Goal: Information Seeking & Learning: Find specific fact

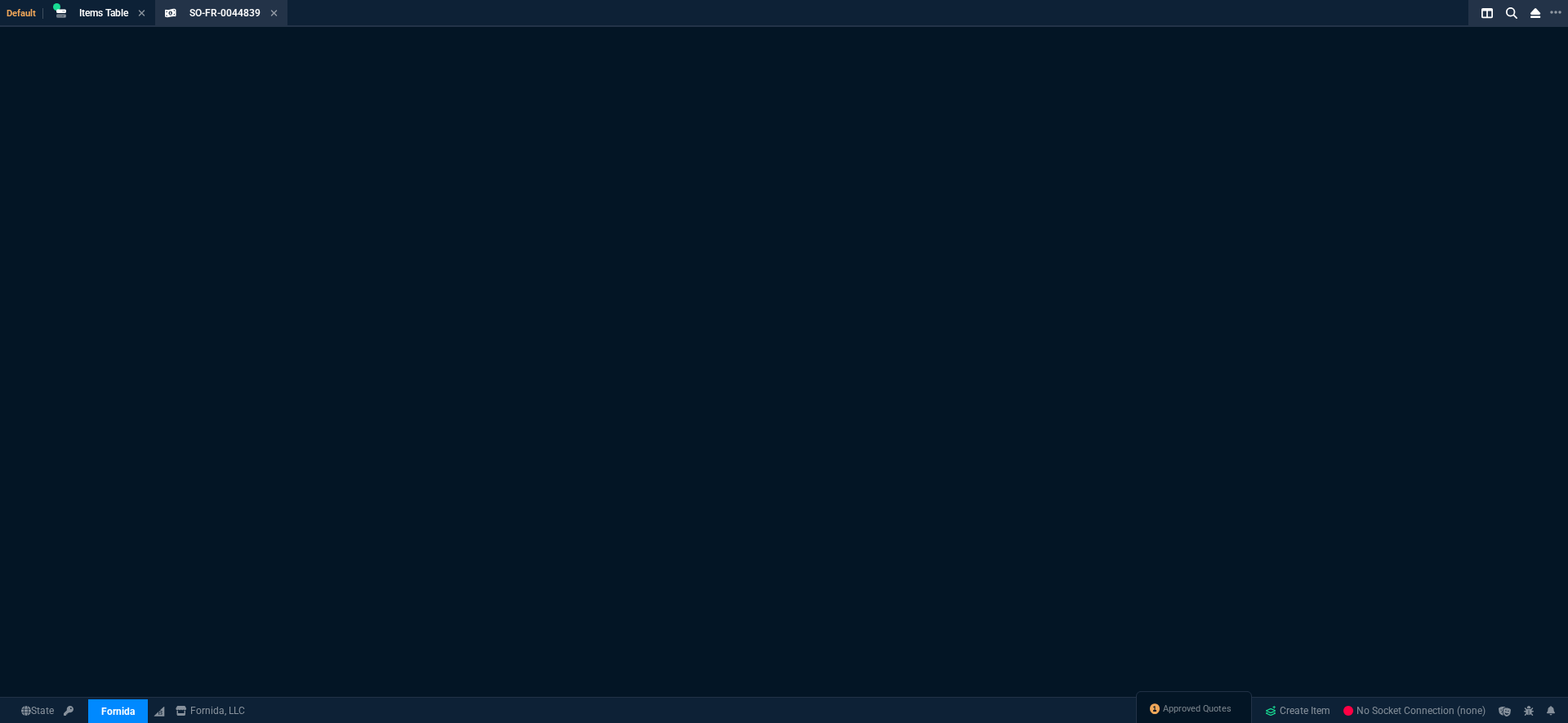
select select "18: totals"
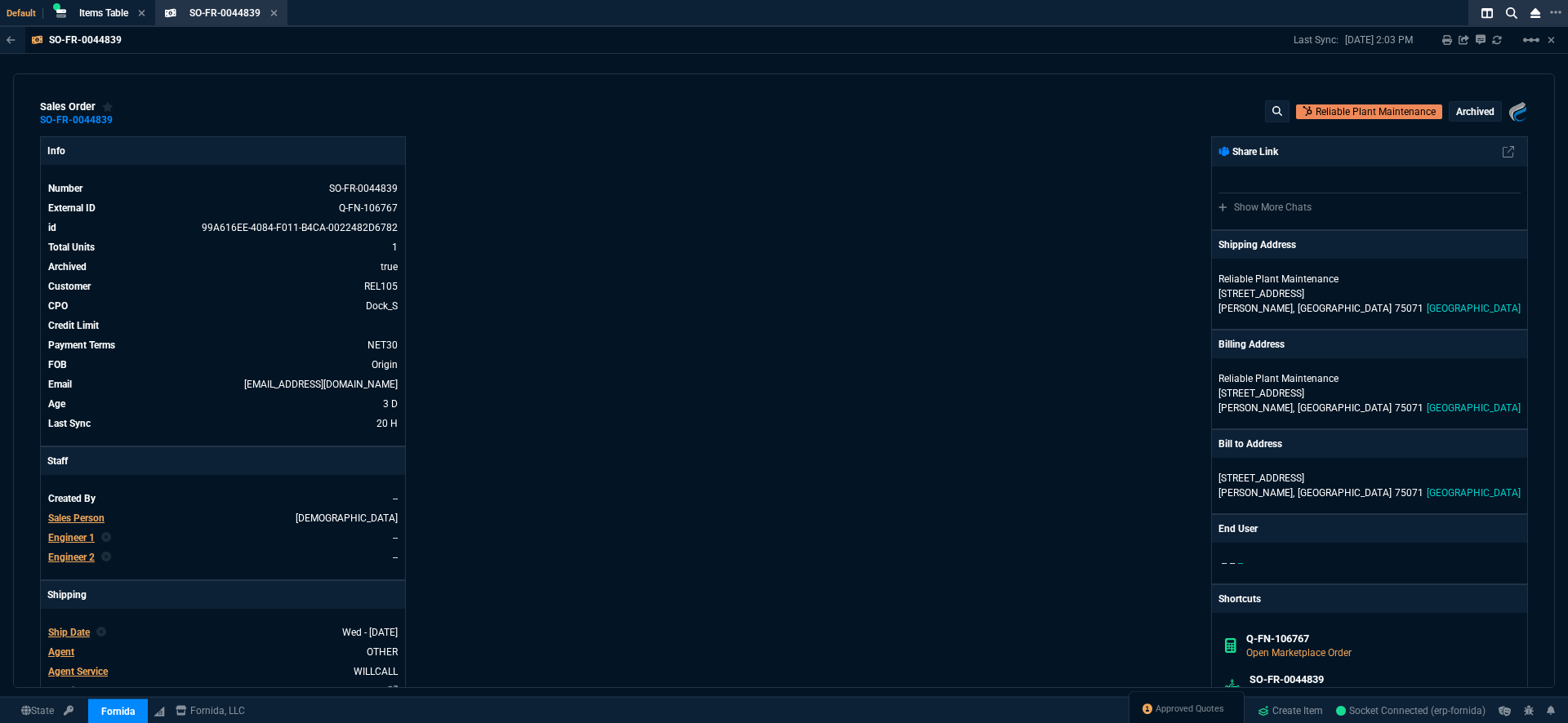
click at [275, 14] on icon at bounding box center [273, 13] width 7 height 7
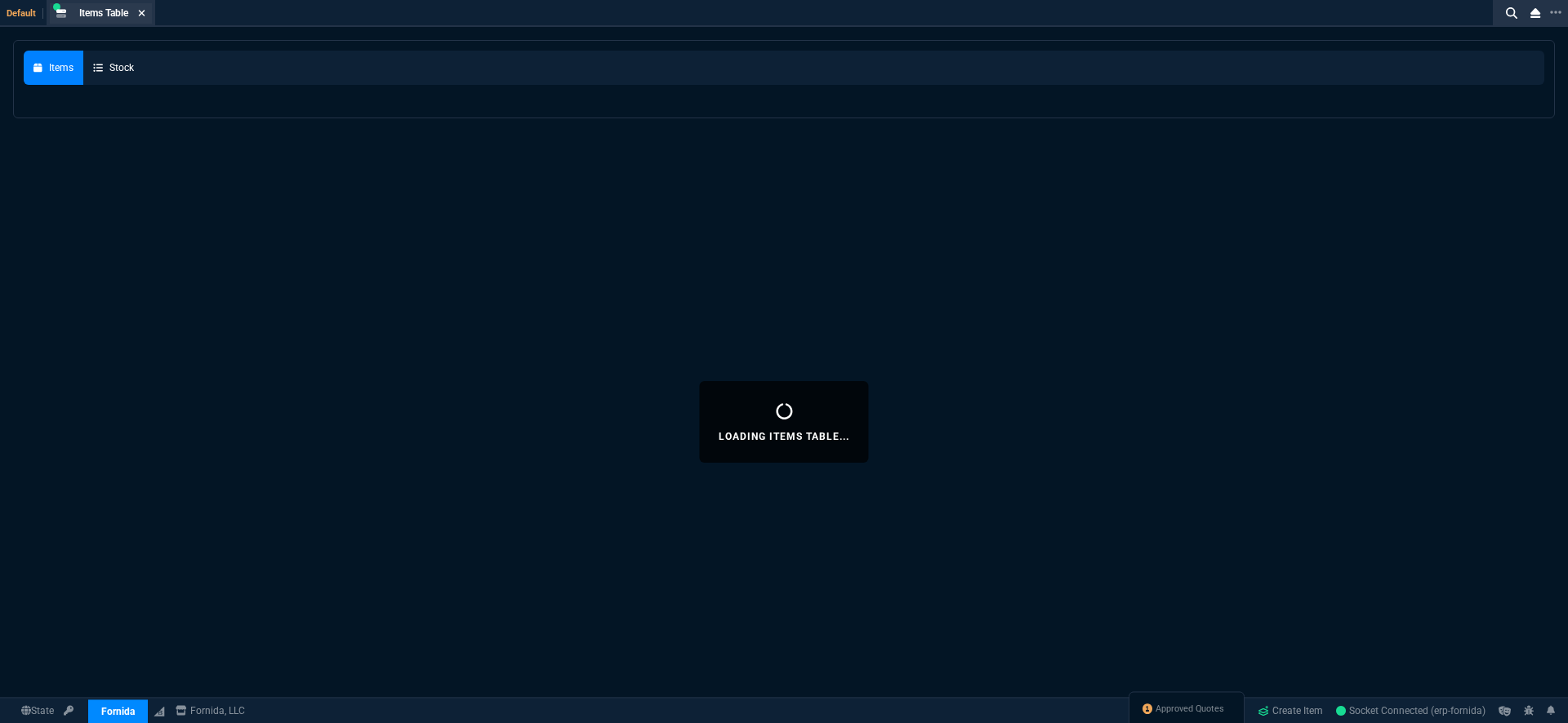
click at [145, 15] on icon at bounding box center [142, 13] width 7 height 7
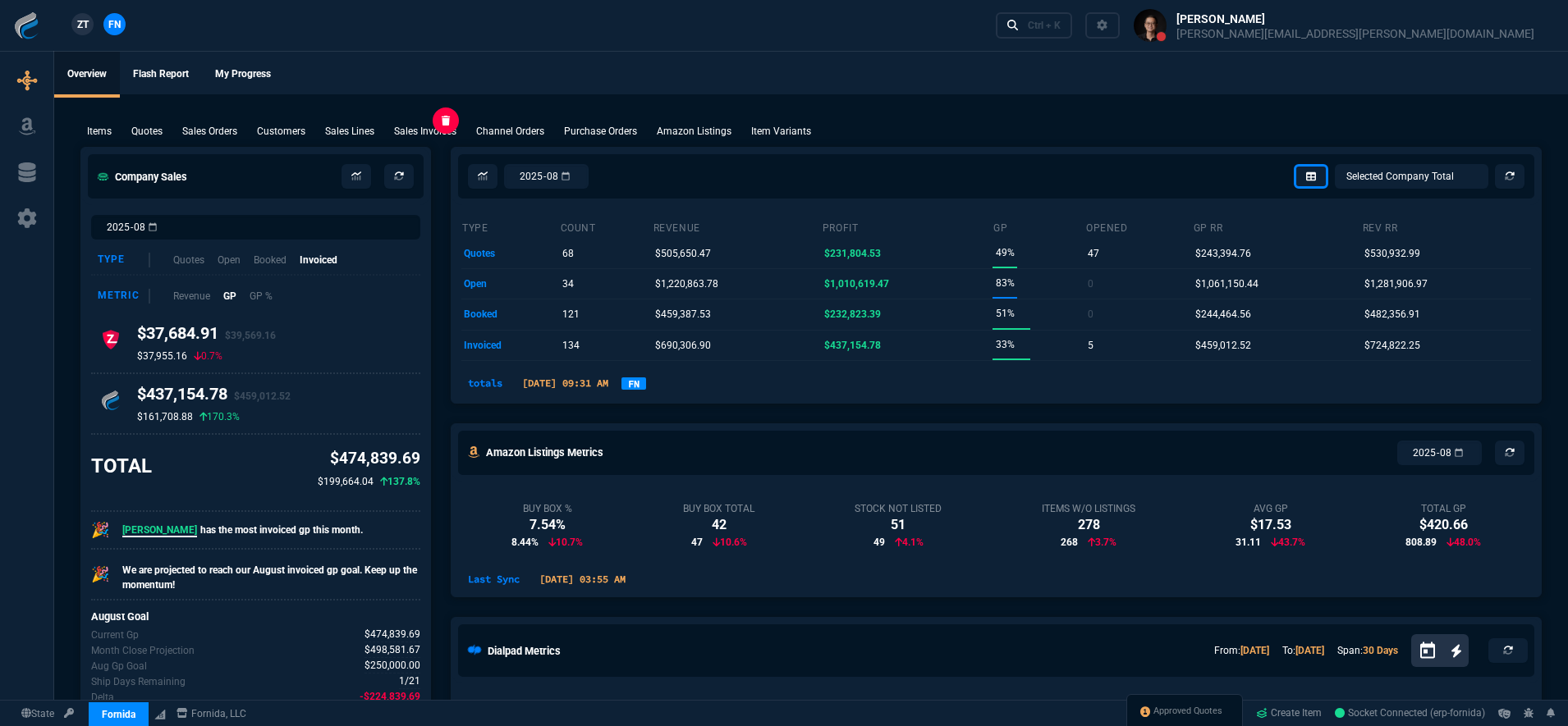
click at [393, 134] on div "Sales Invoices" at bounding box center [425, 131] width 76 height 15
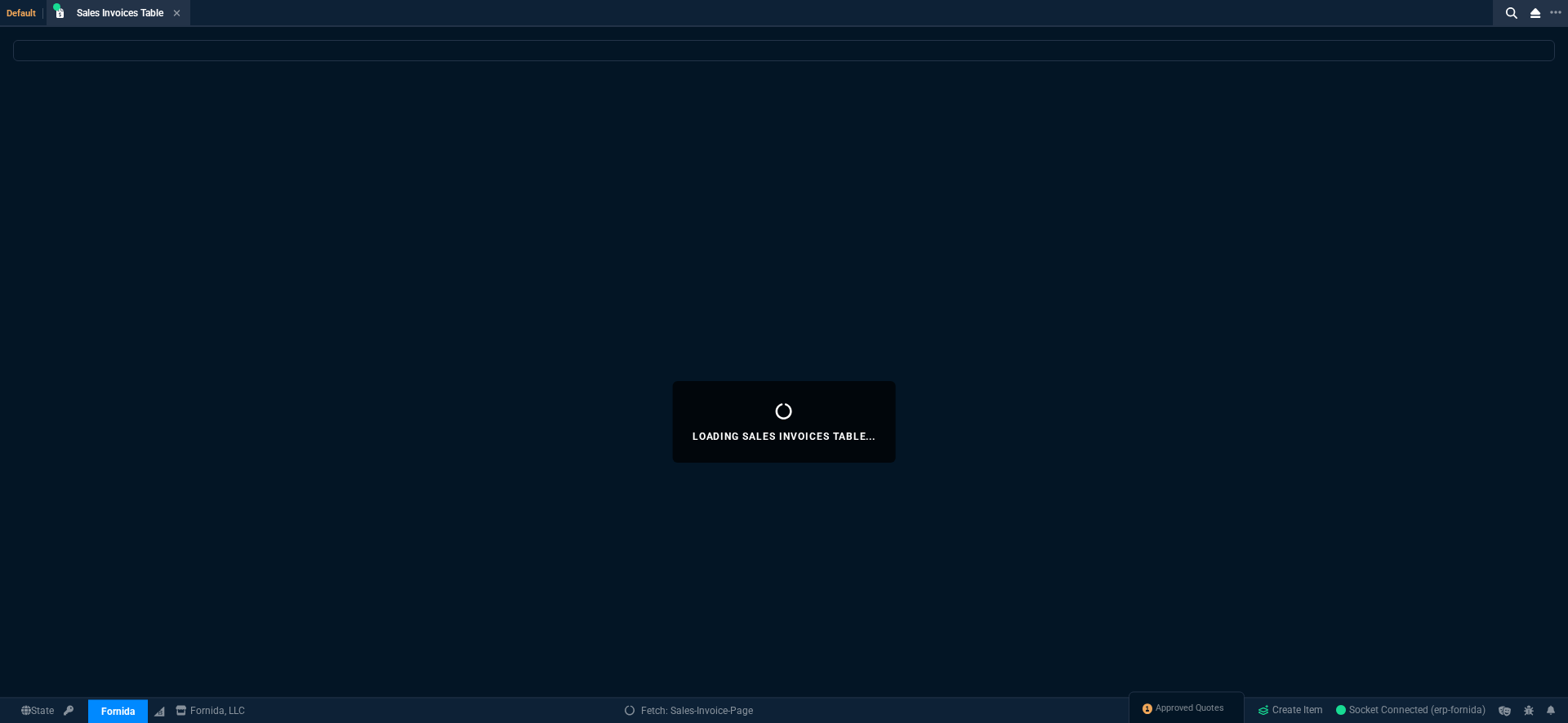
select select
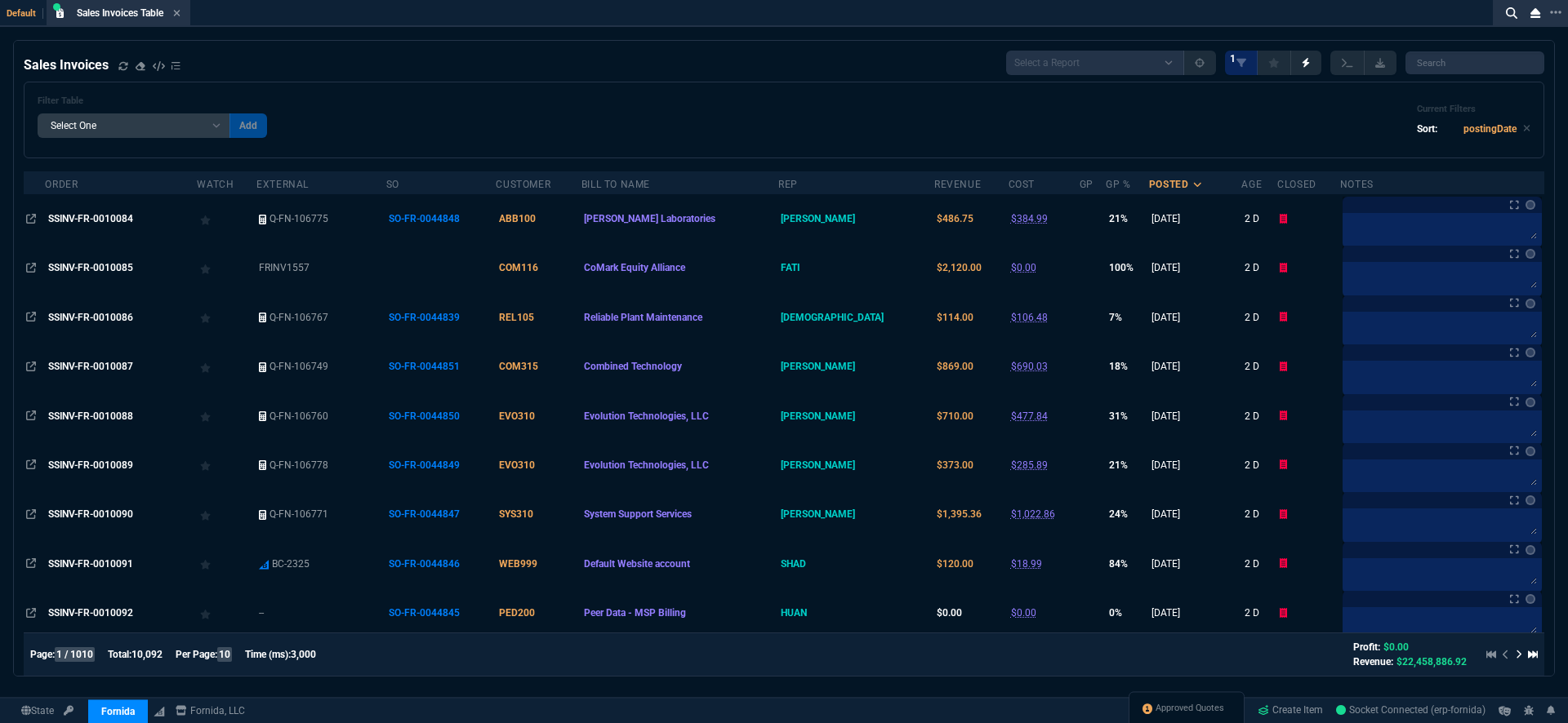
click at [154, 125] on select "Add Filter () Age () Bill To Name (billToName) Closed (closed) cost (totalCost)…" at bounding box center [133, 126] width 193 height 24
click at [1515, 17] on icon at bounding box center [1512, 13] width 11 height 11
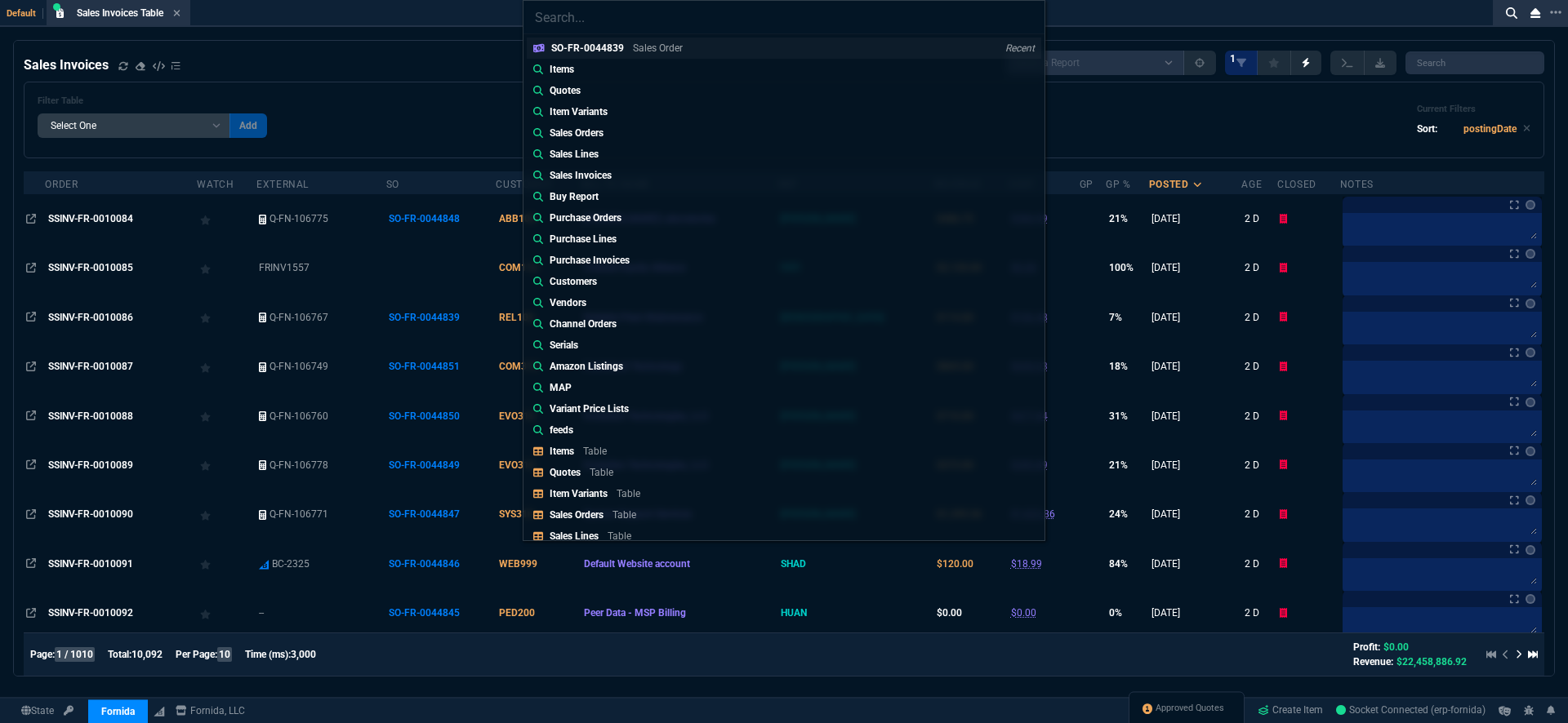
click at [684, 47] on div "SO-FR-0044839 Sales Order" at bounding box center [621, 49] width 138 height 15
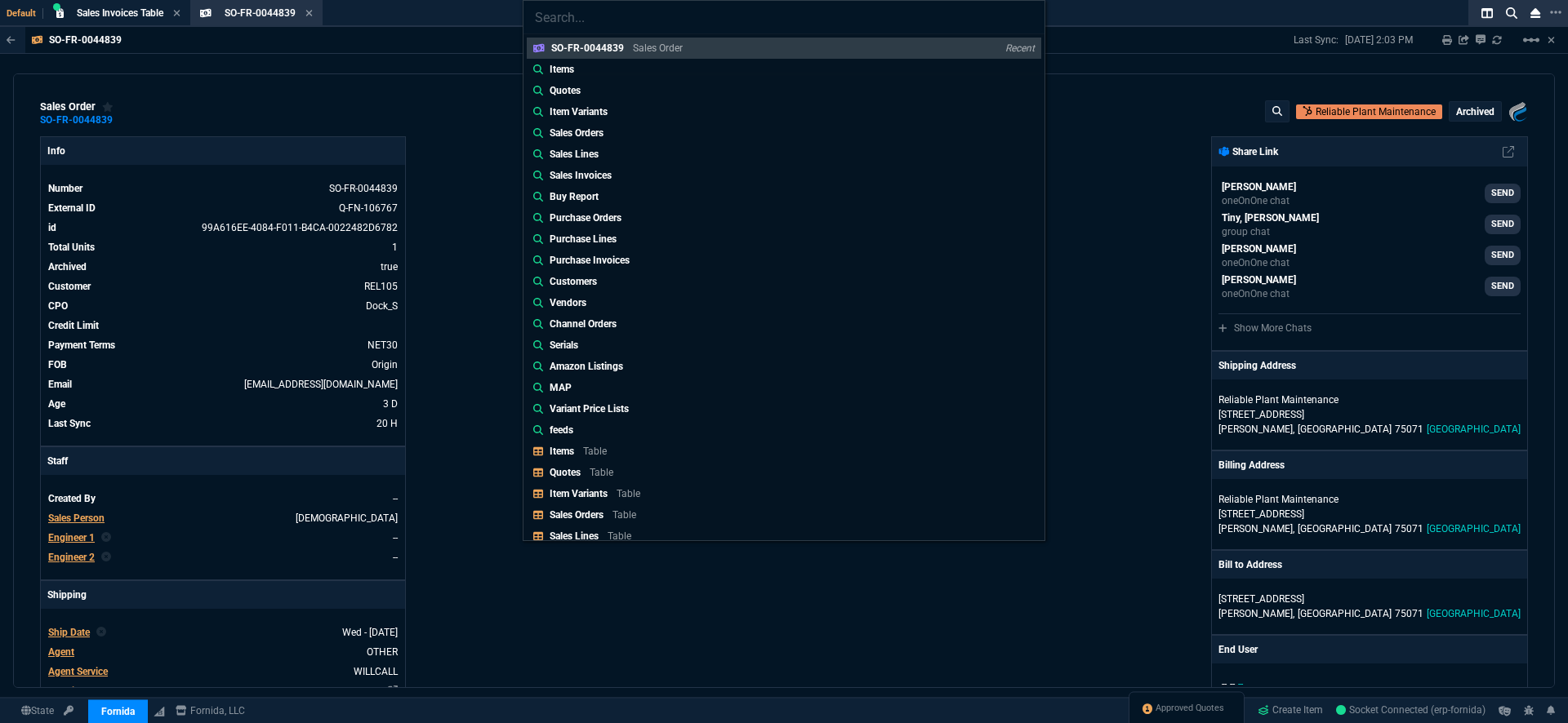
click at [1123, 183] on div "SO-FR-0044839 Sales Order Recent Items Quotes Item Variants Sales Orders Sales …" at bounding box center [784, 361] width 1568 height 723
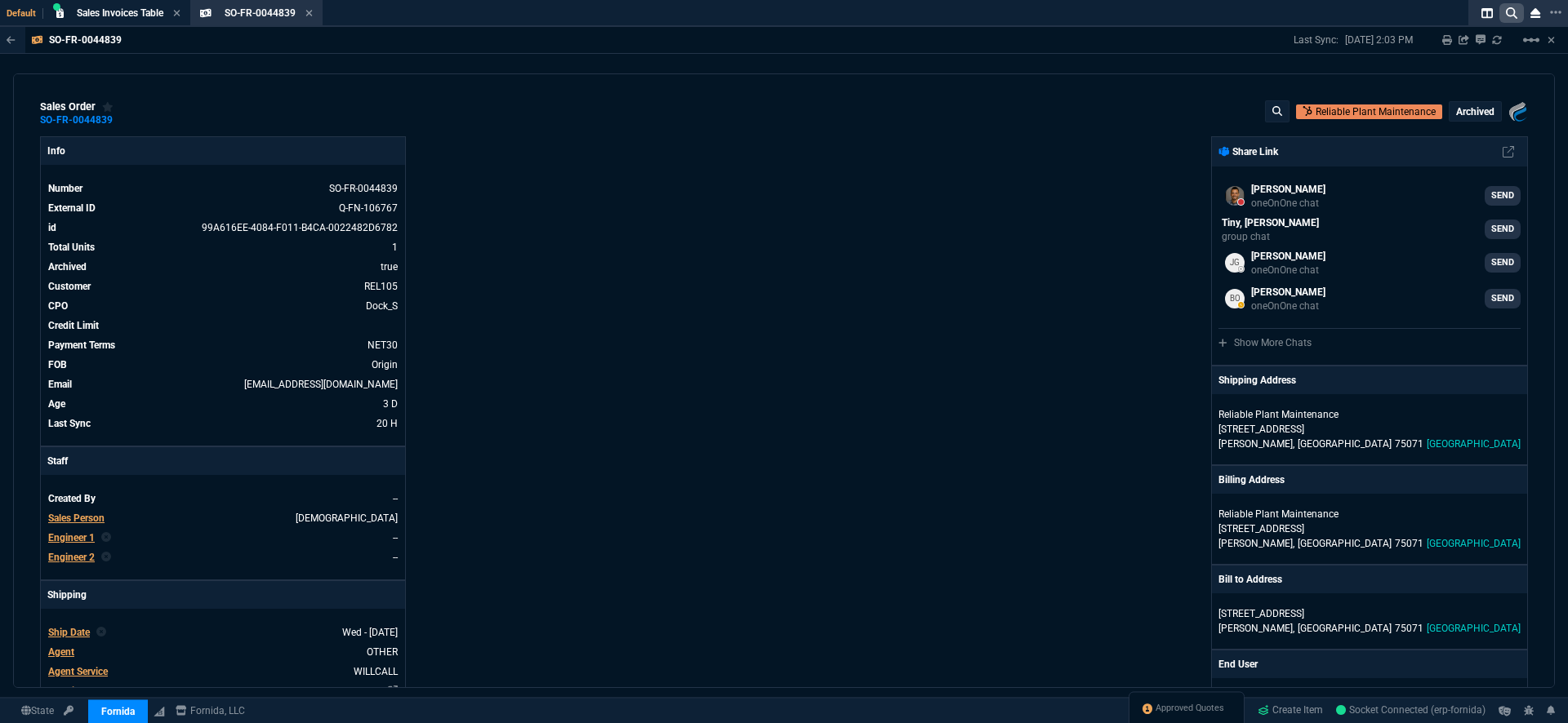
click at [1512, 17] on icon at bounding box center [1512, 13] width 11 height 11
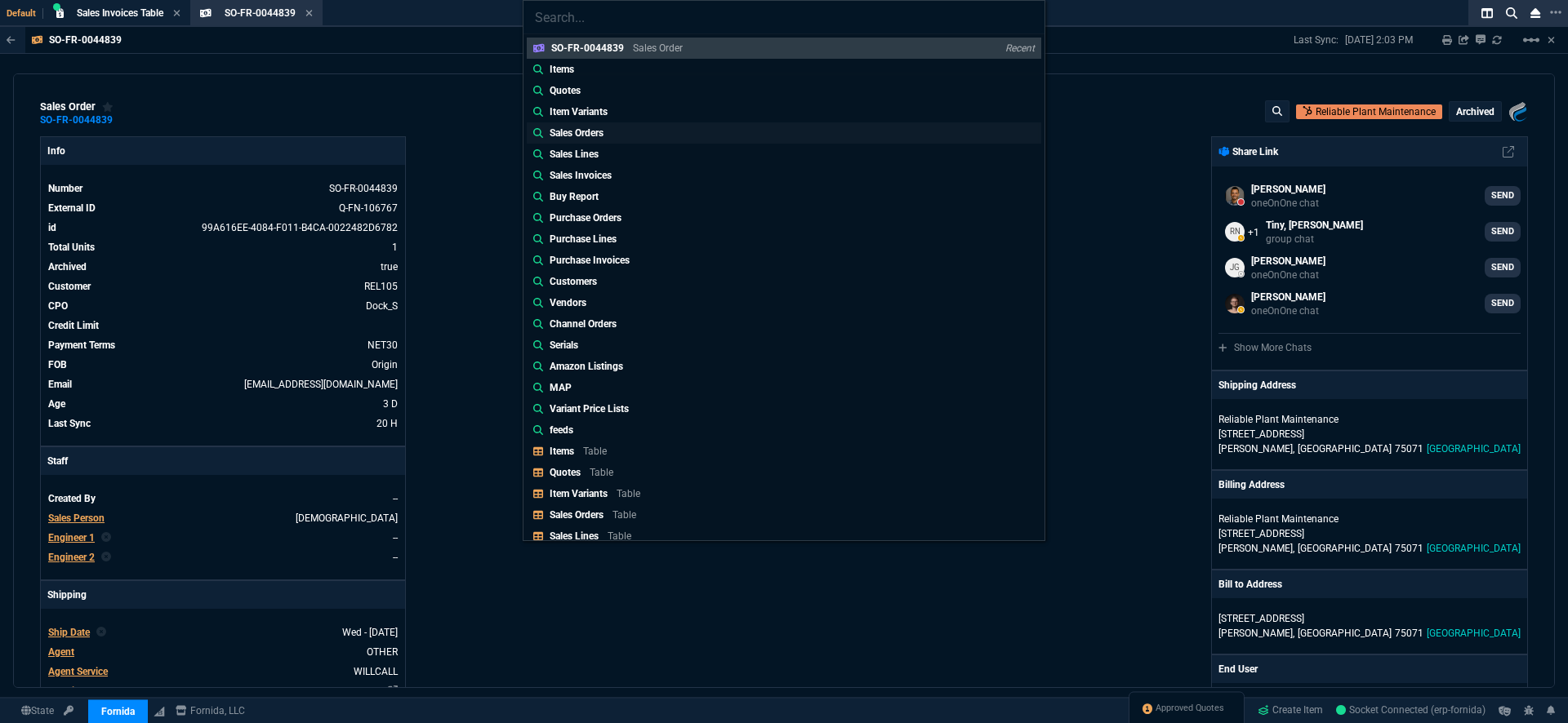
click at [624, 132] on link "Sales Orders" at bounding box center [783, 132] width 514 height 21
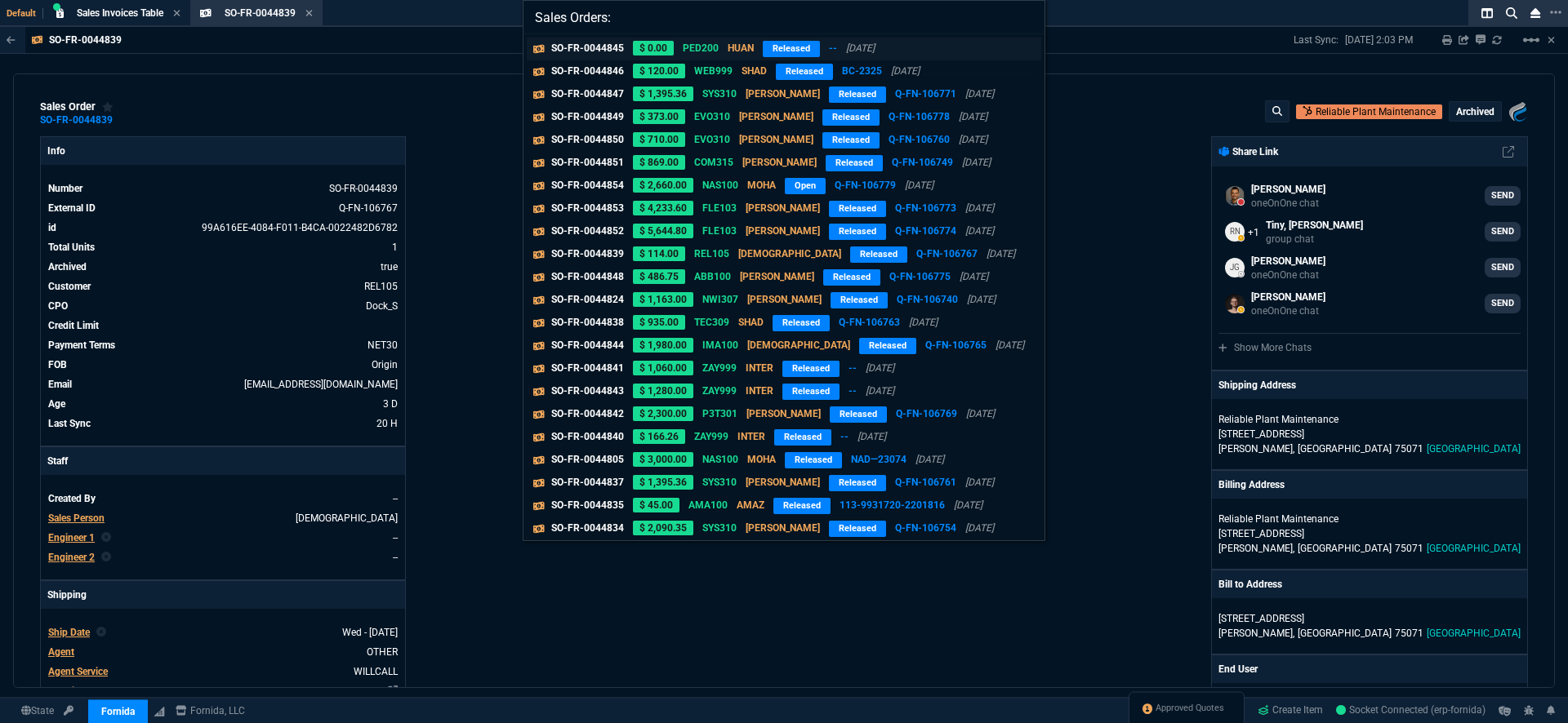
paste input "Posting Date Document Date Due Date Document Type Document No. Customer No. Cus…"
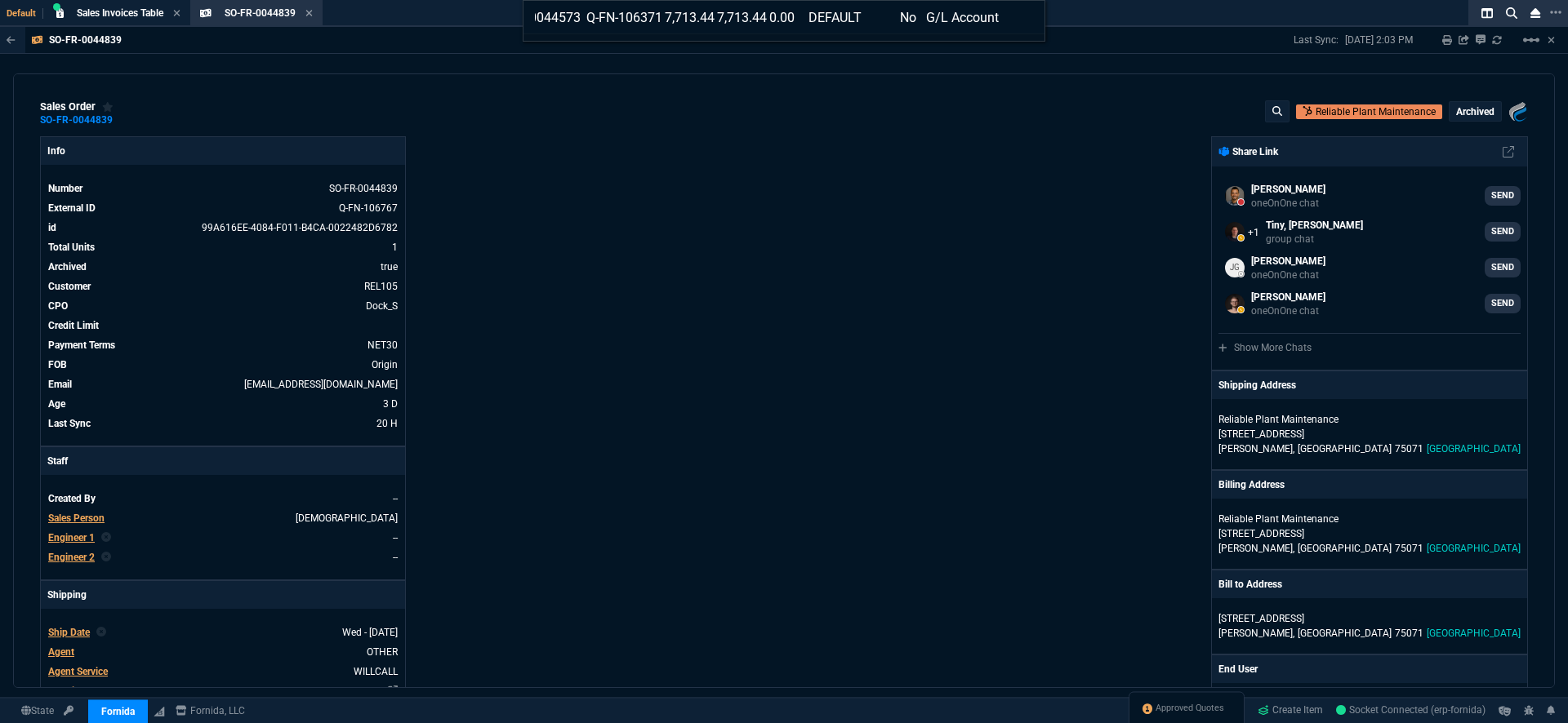
type input "Sales Orders: Posting Date Document Date Due Date Document Type Document No. Cu…"
click at [1029, 20] on input "Sales Orders: Posting Date Document Date Due Date Document Type Document No. Cu…" at bounding box center [784, 17] width 521 height 33
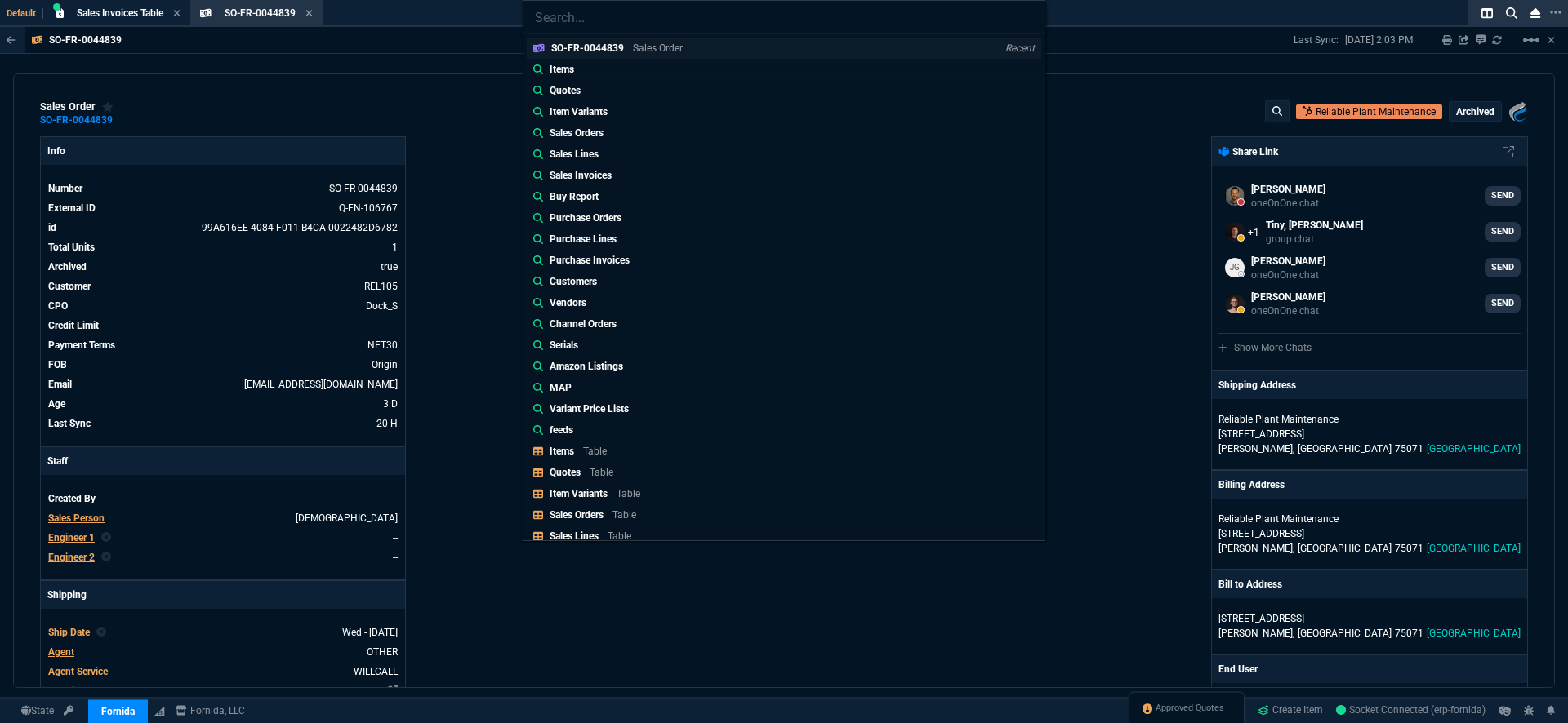
paste input "Invoice SSINV-FR-0009791"
type input "Invoice SSINV-FR-0009791"
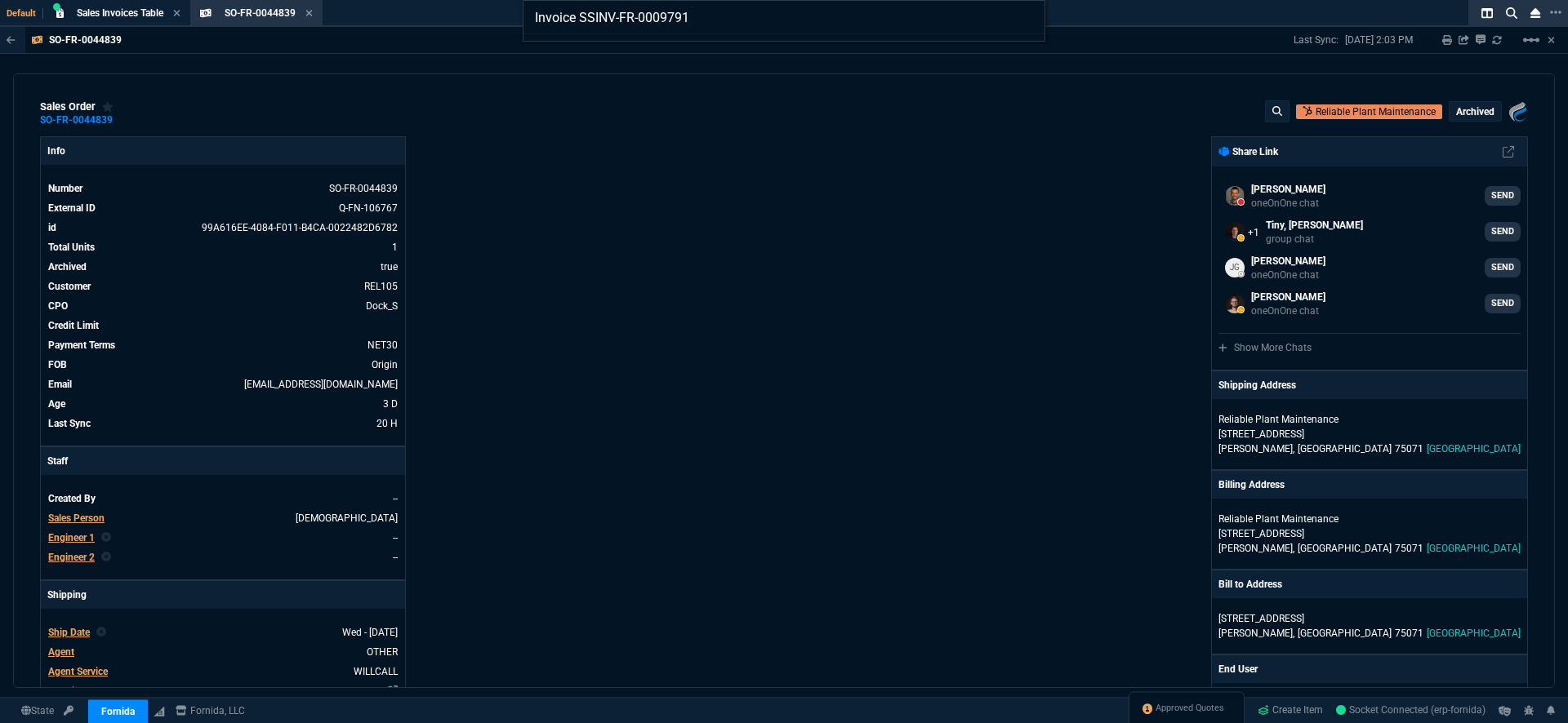
drag, startPoint x: 582, startPoint y: 18, endPoint x: 455, endPoint y: 17, distance: 127.0
click at [455, 17] on div "Invoice SSINV-FR-0009791" at bounding box center [784, 361] width 1568 height 723
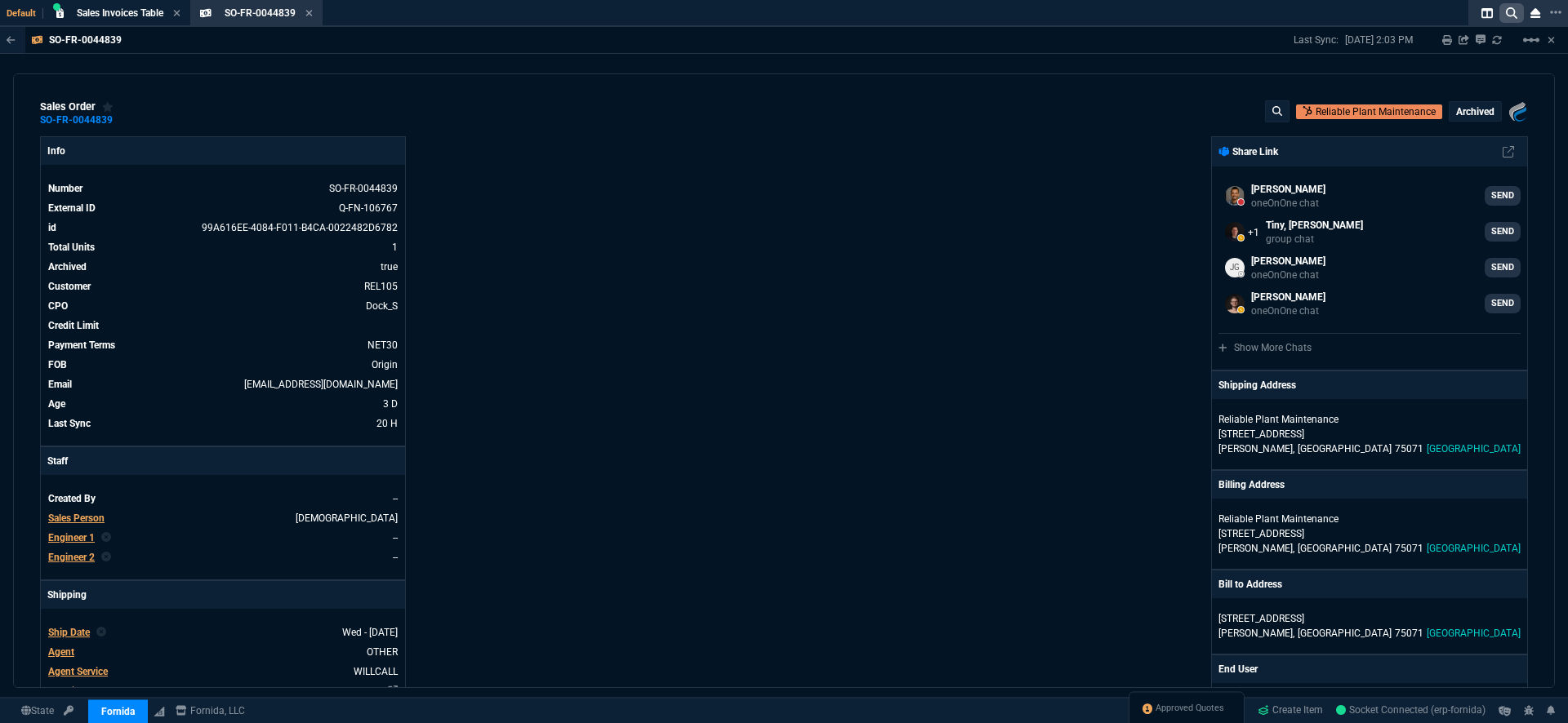
click at [1513, 14] on icon at bounding box center [1512, 13] width 11 height 11
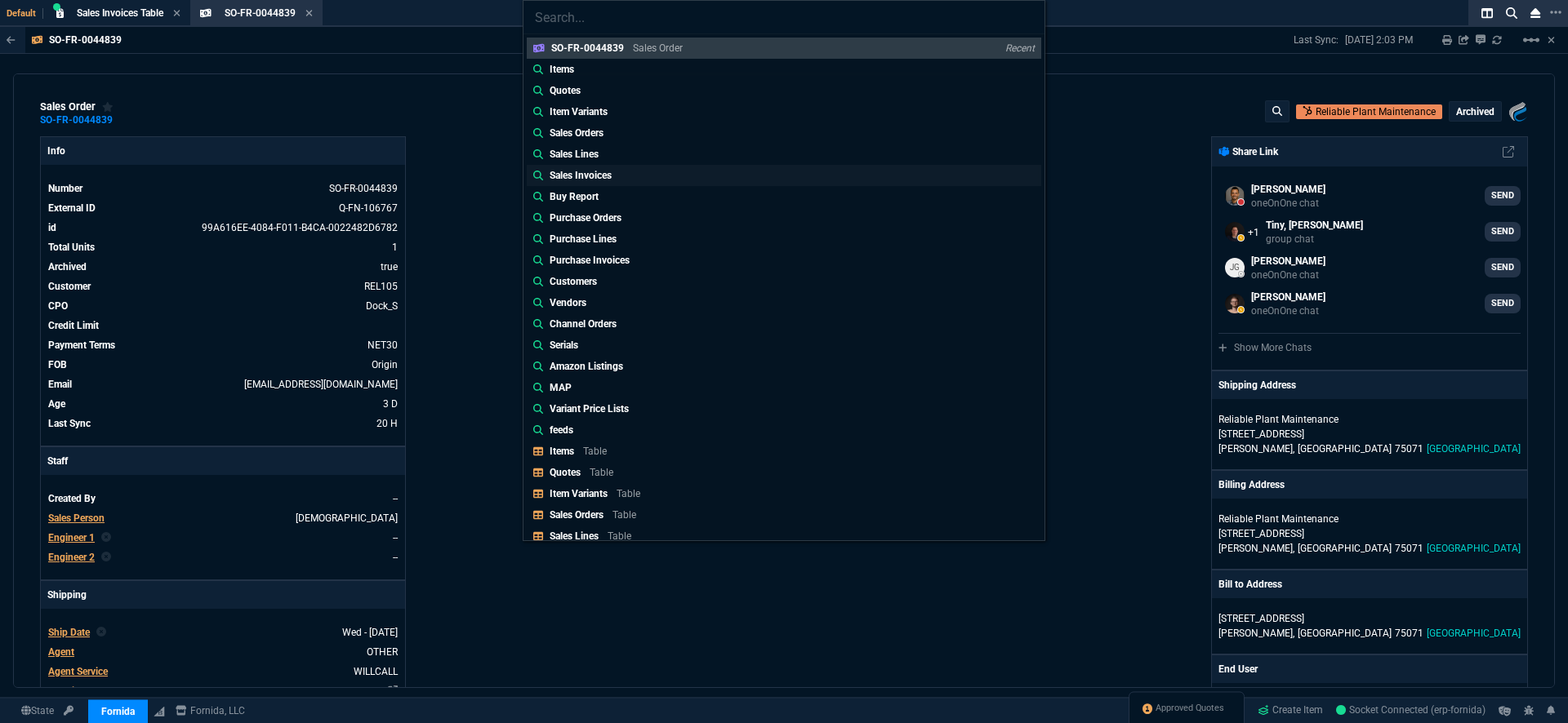
click at [607, 174] on p "Sales Invoices" at bounding box center [581, 175] width 63 height 15
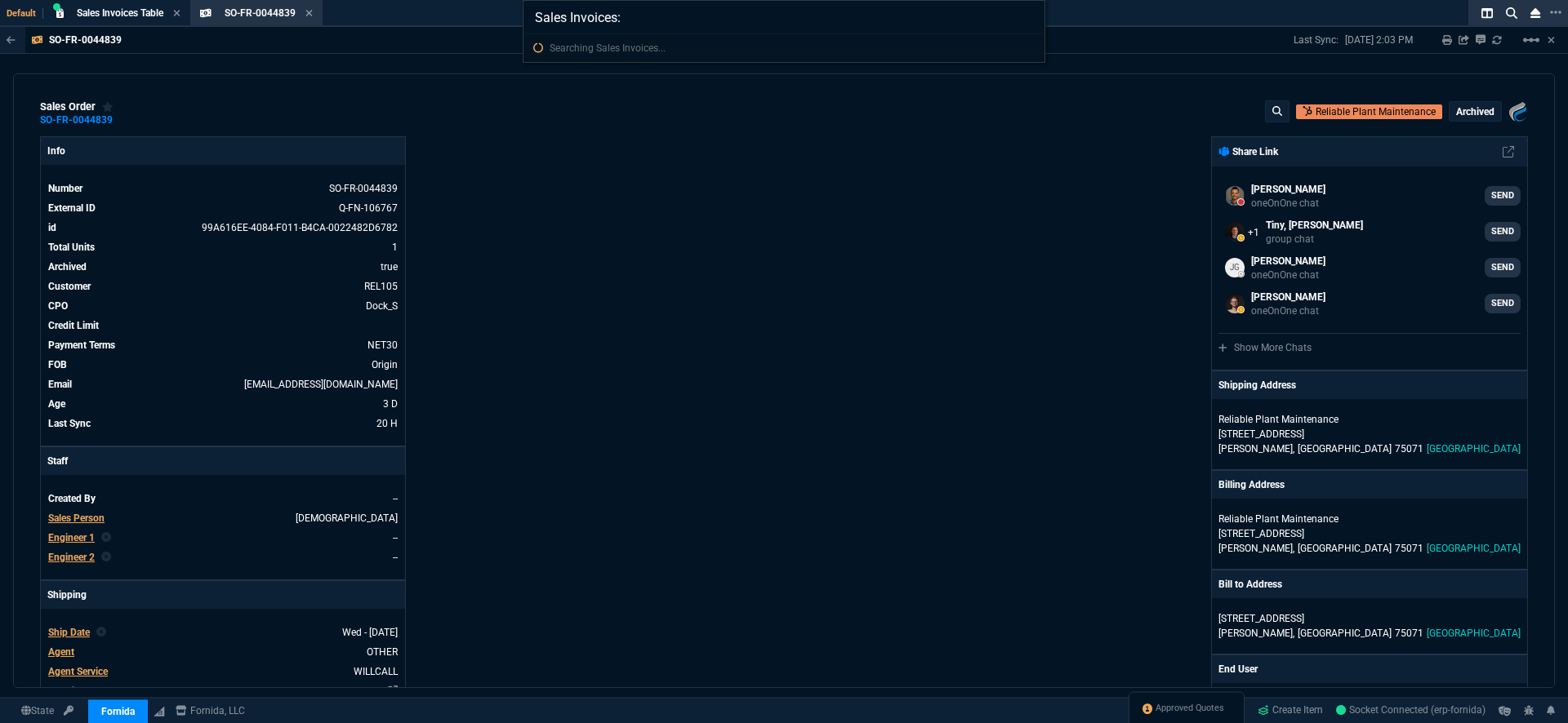
paste input "Invoice SSINV-FR-0009791"
click at [672, 20] on input "Sales Invoices: Invoice SSINV-FR-0009791" at bounding box center [784, 17] width 521 height 33
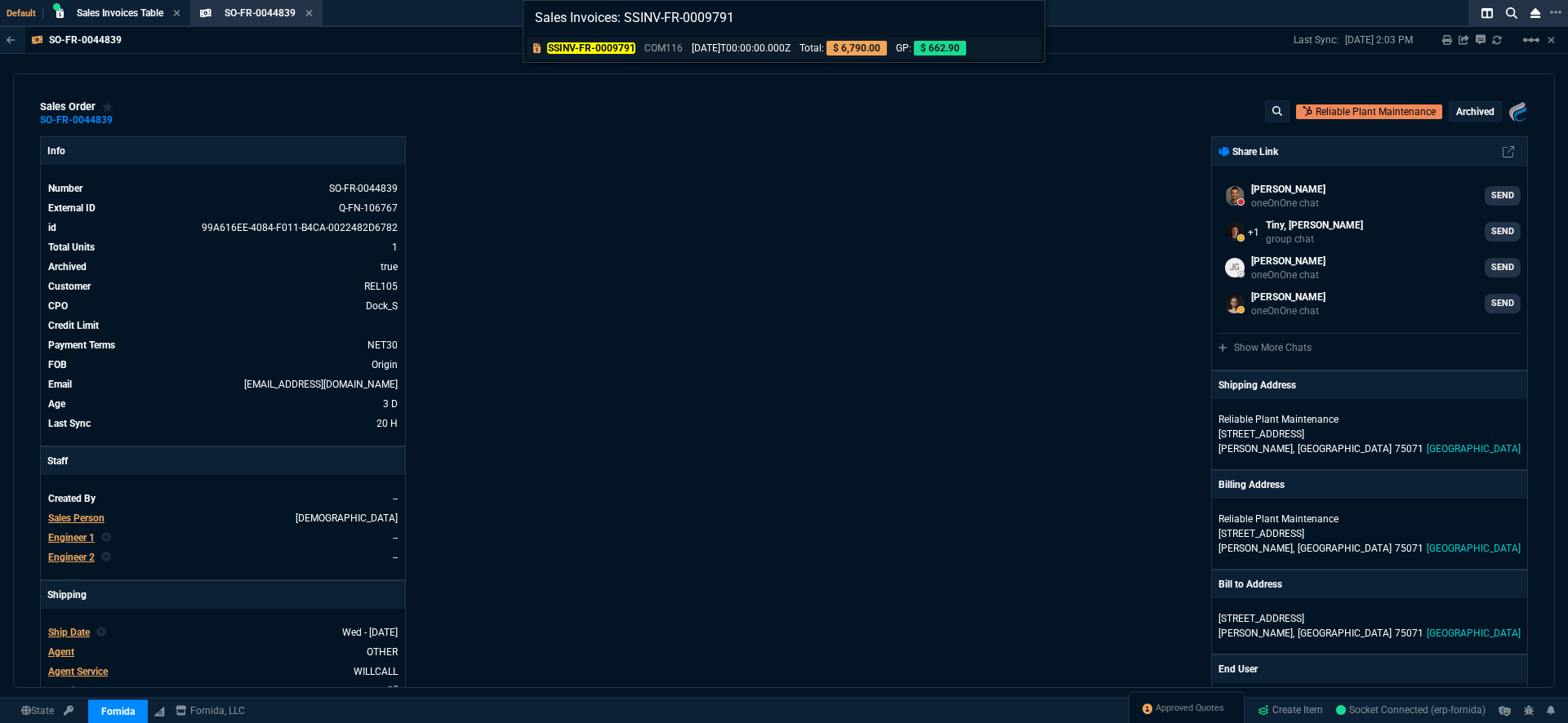
type input "Sales Invoices: SSINV-FR-0009791"
click at [607, 49] on mark "SSINV-FR-0009791" at bounding box center [591, 49] width 89 height 11
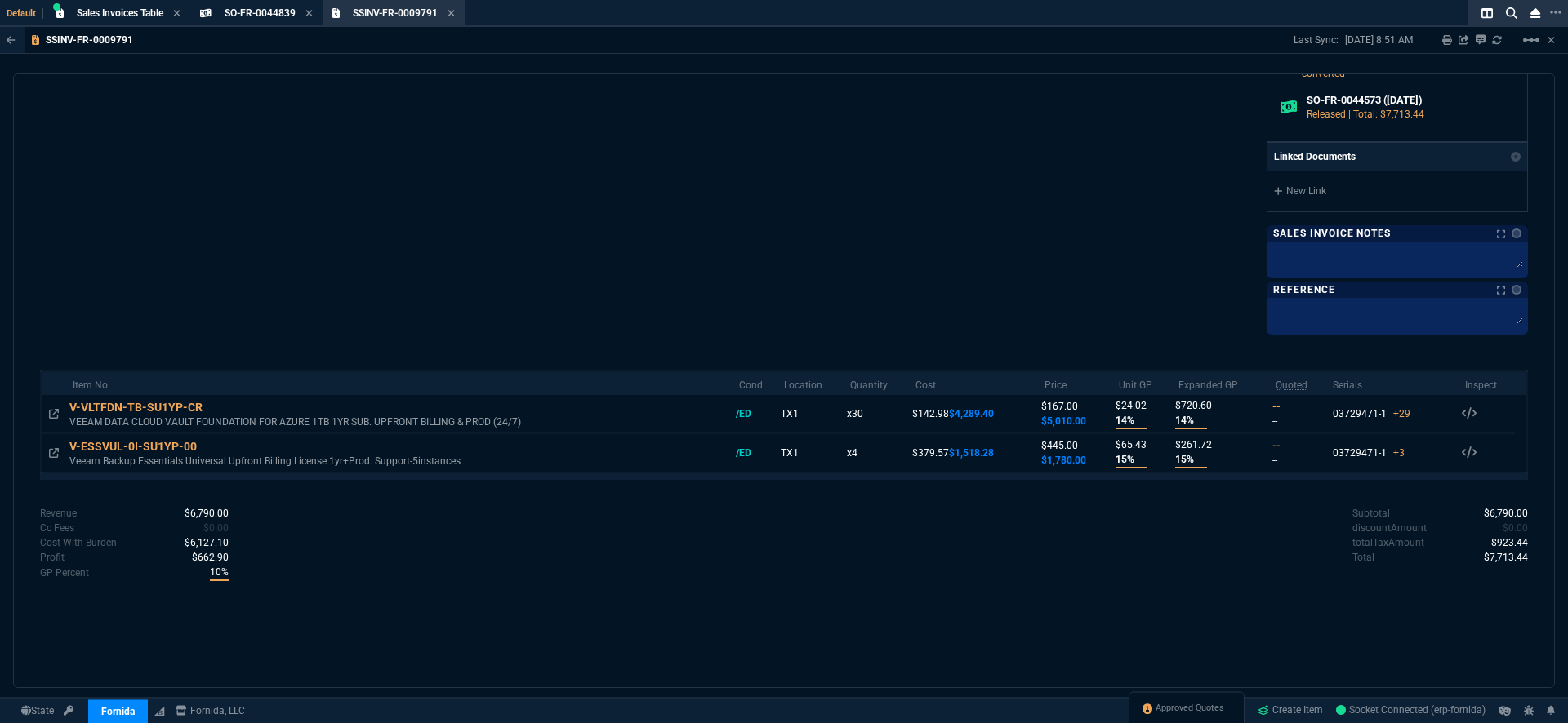
scroll to position [562, 0]
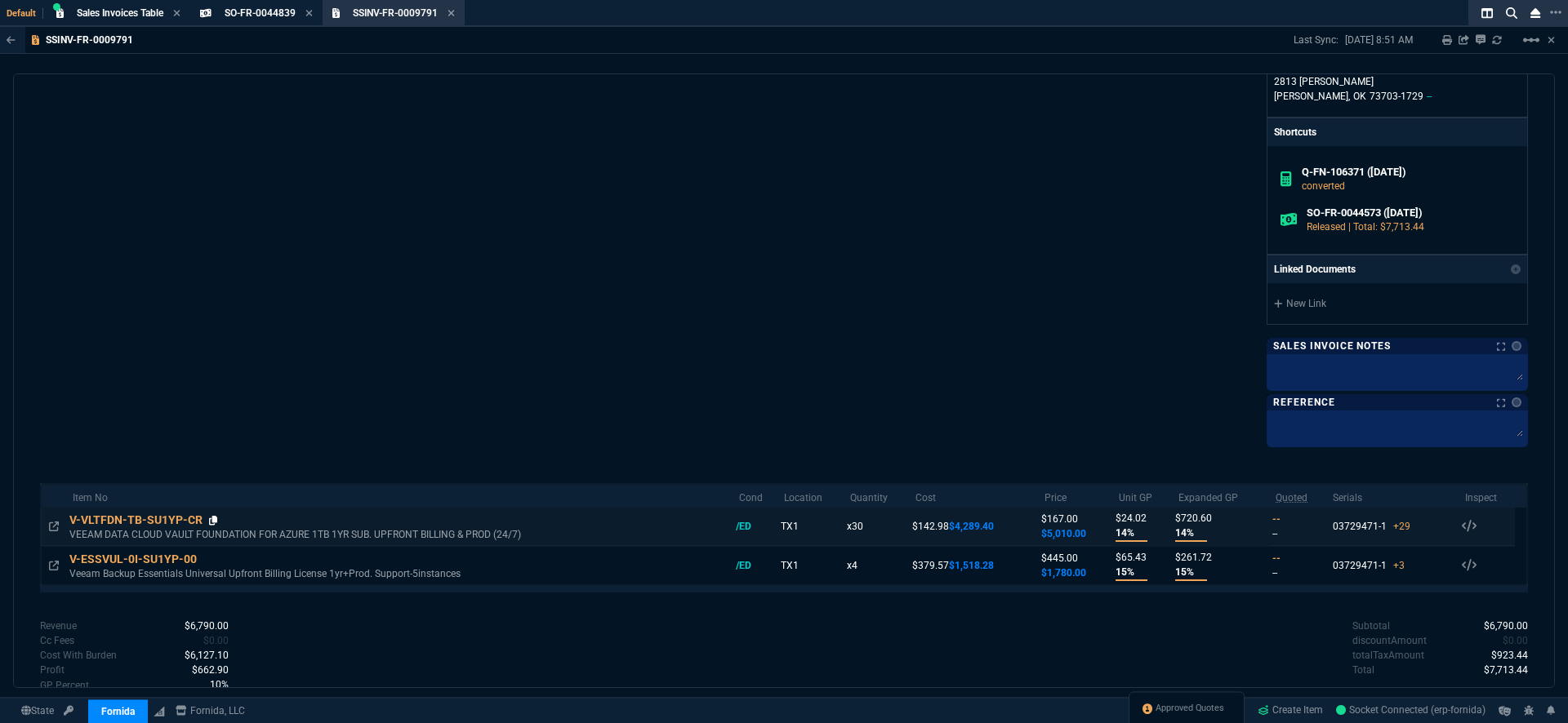
click at [215, 523] on icon at bounding box center [214, 521] width 9 height 10
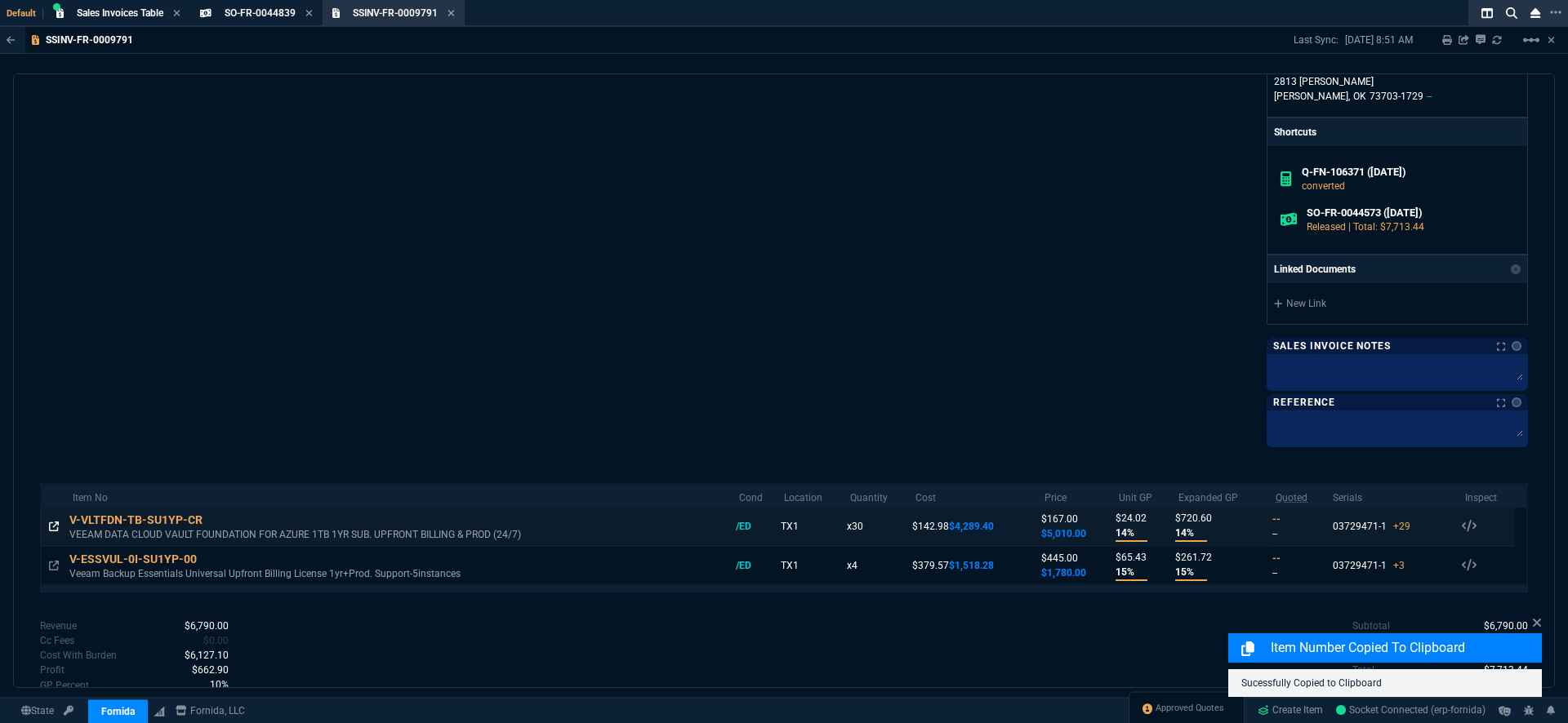
click at [54, 530] on icon at bounding box center [54, 526] width 10 height 10
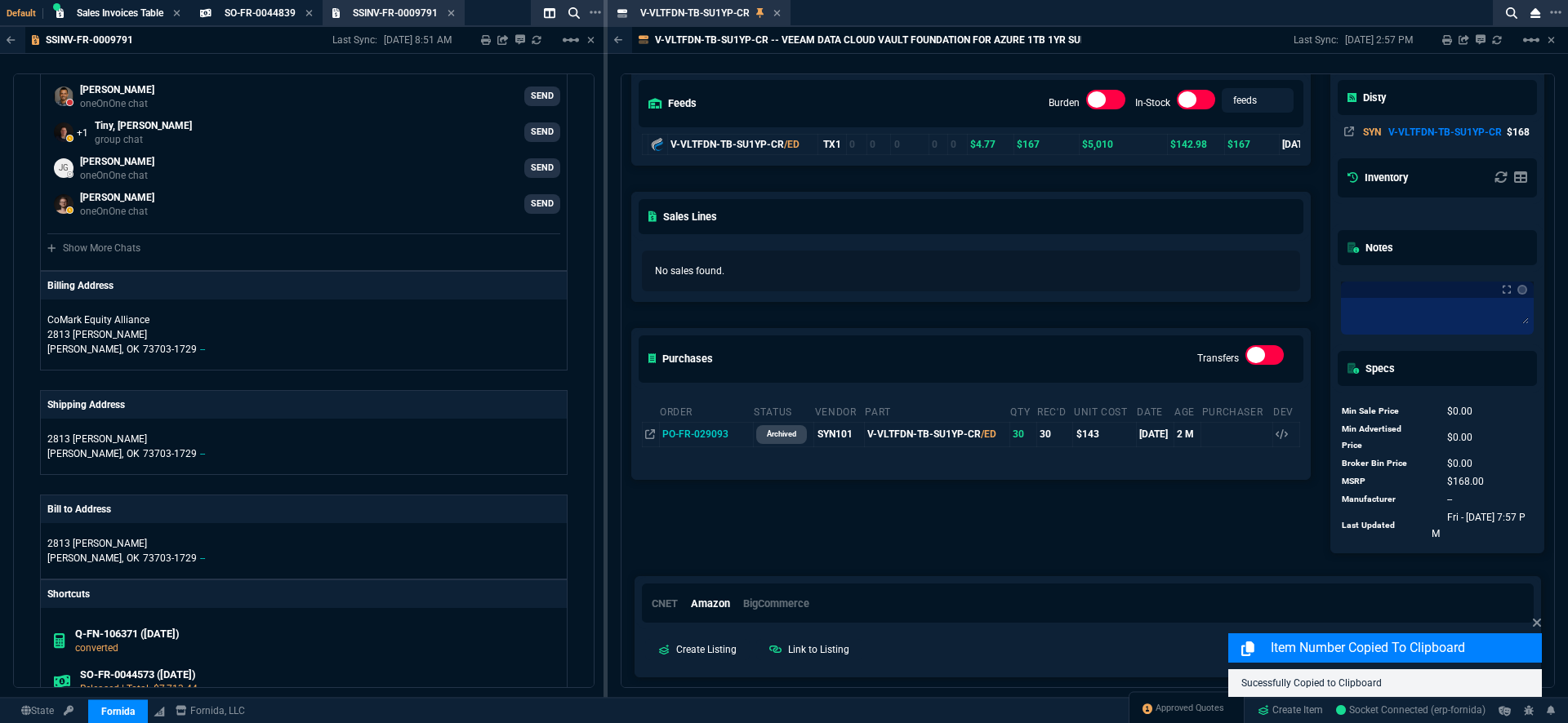
scroll to position [207, 0]
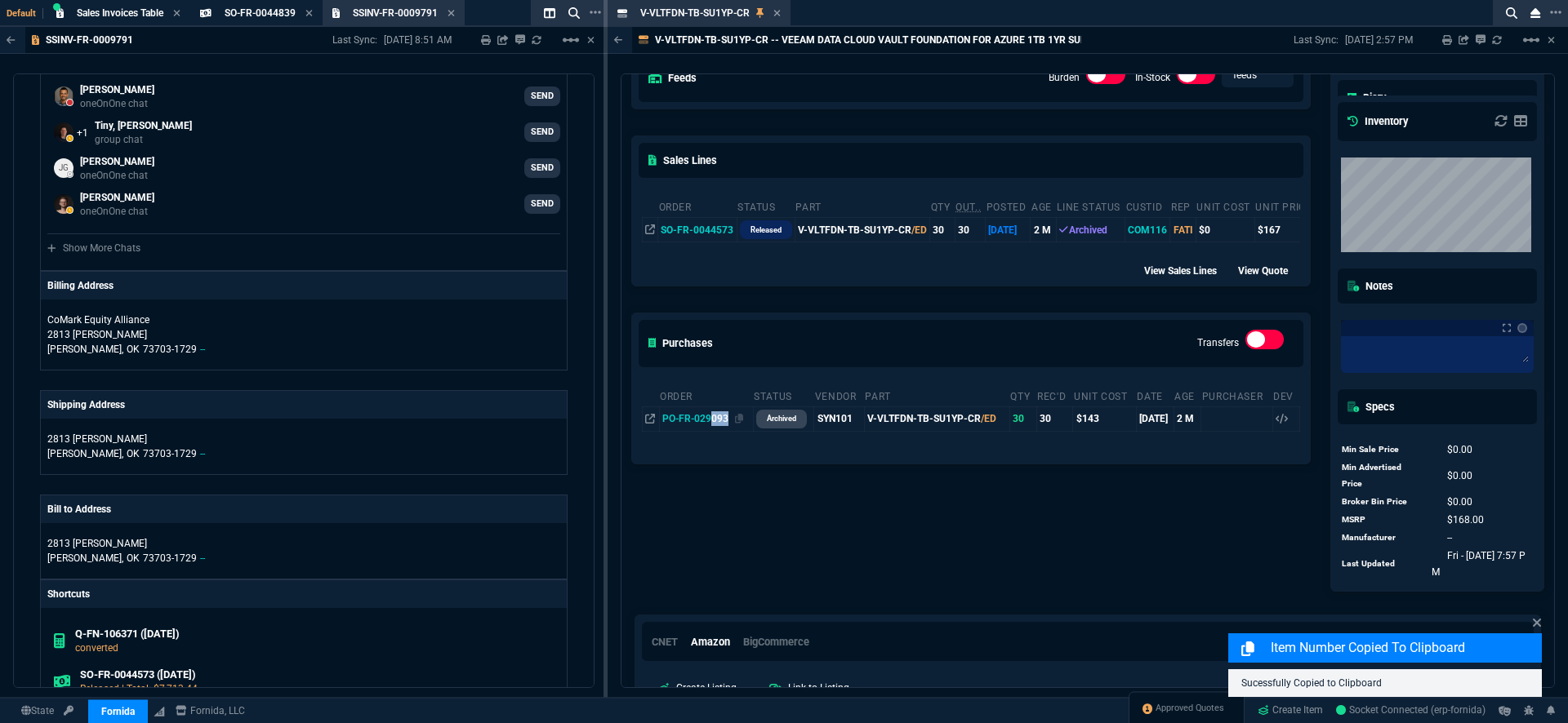
drag, startPoint x: 735, startPoint y: 421, endPoint x: 712, endPoint y: 421, distance: 23.0
click at [712, 421] on div "PO-FR-029093" at bounding box center [707, 419] width 89 height 15
click at [738, 423] on icon at bounding box center [740, 419] width 9 height 10
copy div "093"
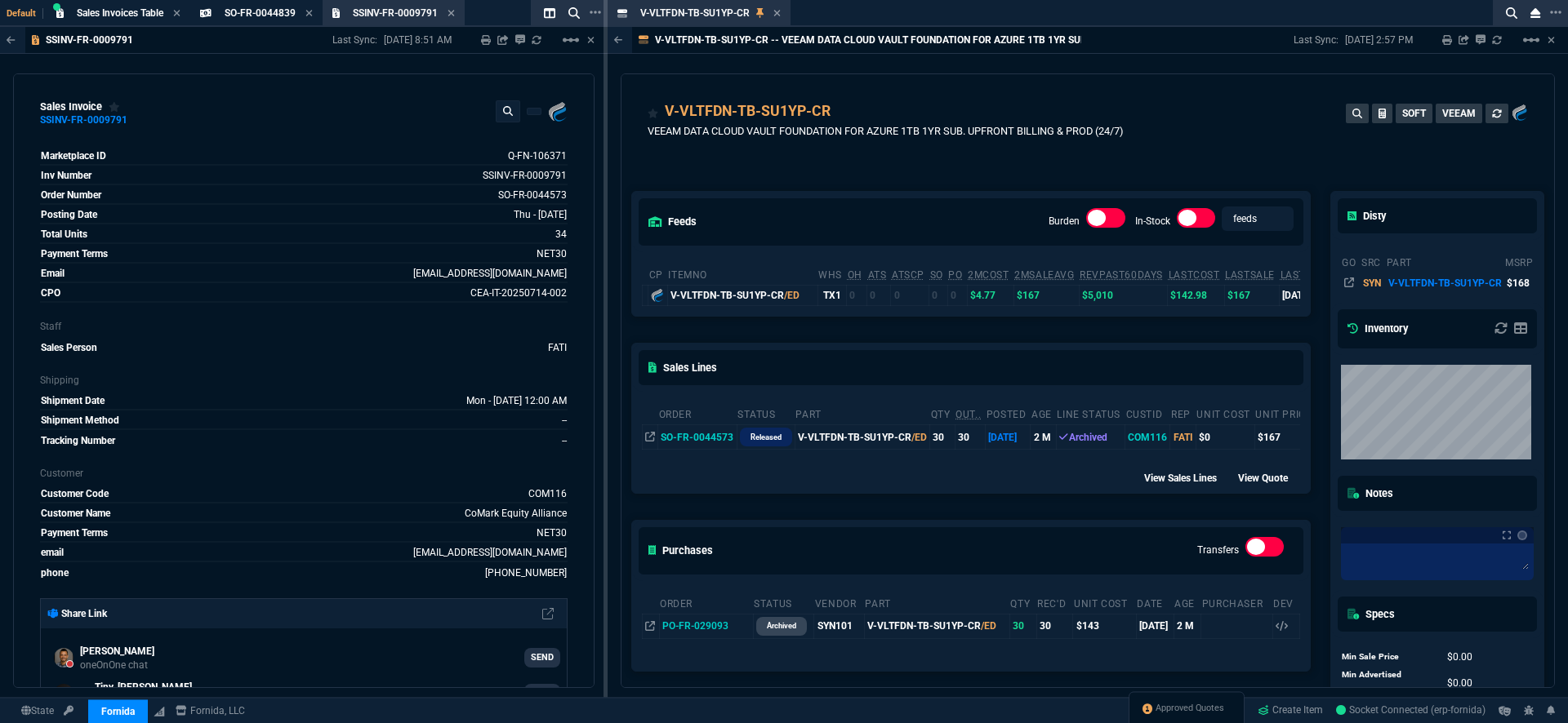
select select "18: totals"
